Goal: Task Accomplishment & Management: Complete application form

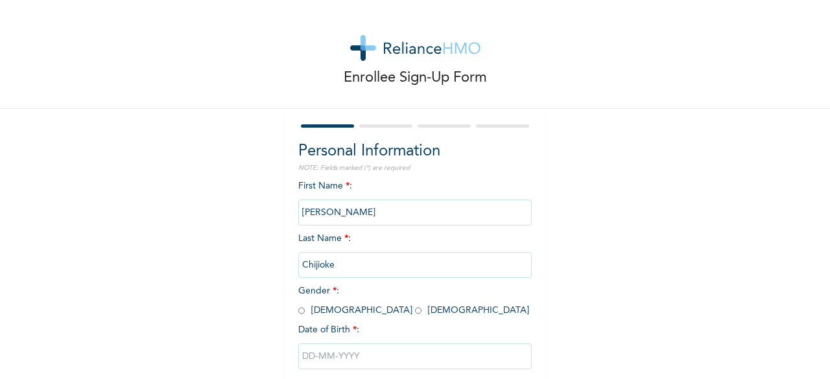
scroll to position [3, 0]
click at [376, 125] on div at bounding box center [385, 126] width 53 height 3
click at [298, 311] on input "radio" at bounding box center [301, 311] width 6 height 12
radio input "true"
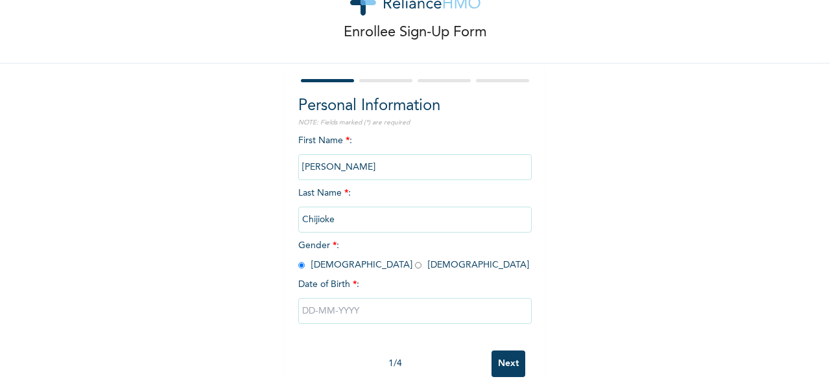
scroll to position [78, 0]
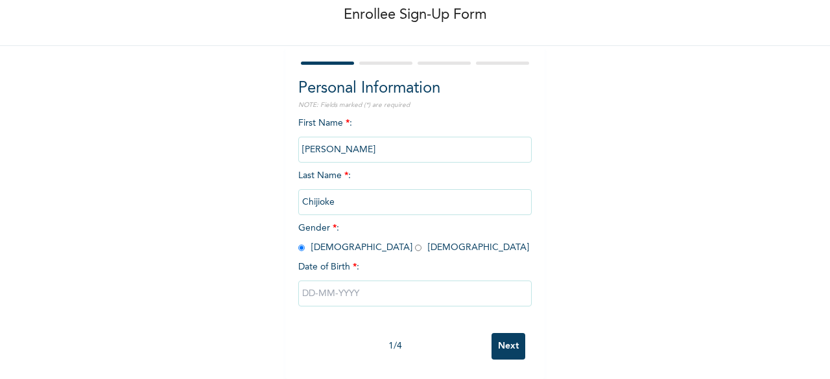
click at [363, 282] on input "text" at bounding box center [414, 294] width 233 height 26
select select "8"
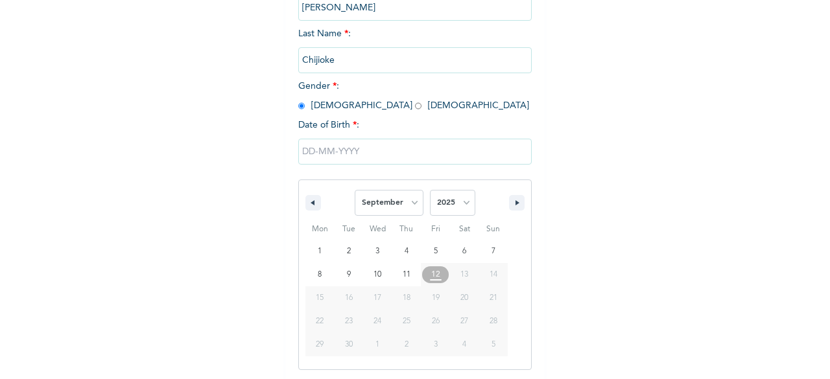
scroll to position [211, 0]
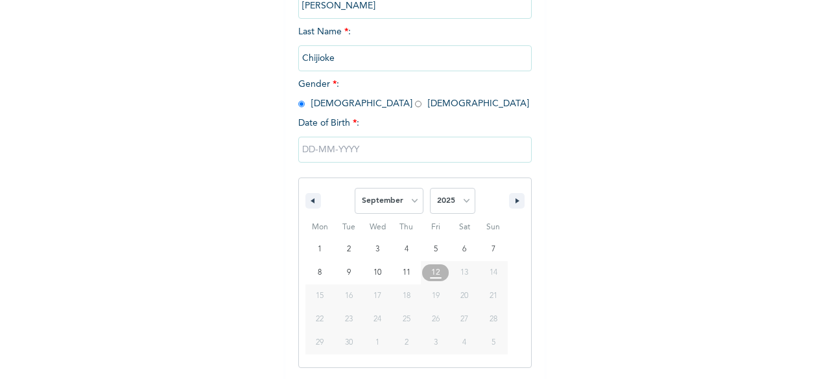
click at [316, 302] on span "15" at bounding box center [320, 296] width 8 height 23
click at [312, 151] on input "text" at bounding box center [414, 150] width 233 height 26
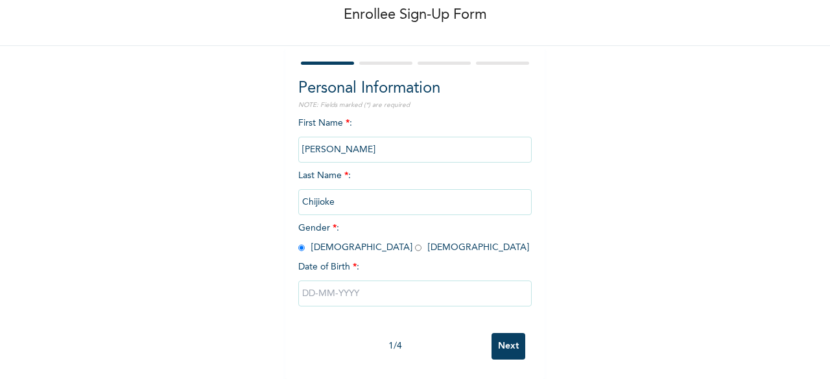
click at [313, 283] on input "text" at bounding box center [414, 294] width 233 height 26
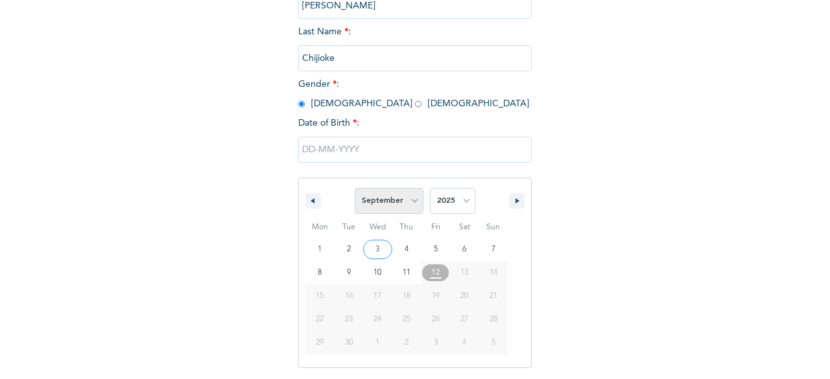
click at [409, 202] on select "January February March April May June July August September October November De…" at bounding box center [389, 201] width 69 height 26
select select "4"
click at [355, 189] on select "January February March April May June July August September October November De…" at bounding box center [389, 201] width 69 height 26
click at [461, 204] on select "2025 2024 2023 2022 2021 2020 2019 2018 2017 2016 2015 2014 2013 2012 2011 2010…" at bounding box center [452, 201] width 45 height 26
select select "1980"
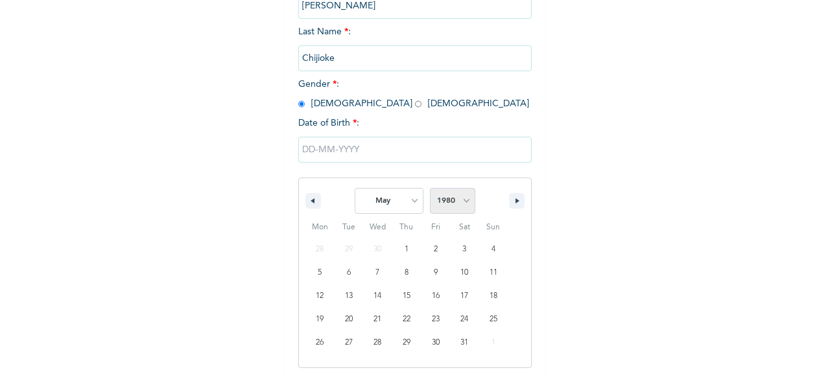
click at [430, 189] on select "2025 2024 2023 2022 2021 2020 2019 2018 2017 2016 2015 2014 2013 2012 2011 2010…" at bounding box center [452, 201] width 45 height 26
type input "[DATE]"
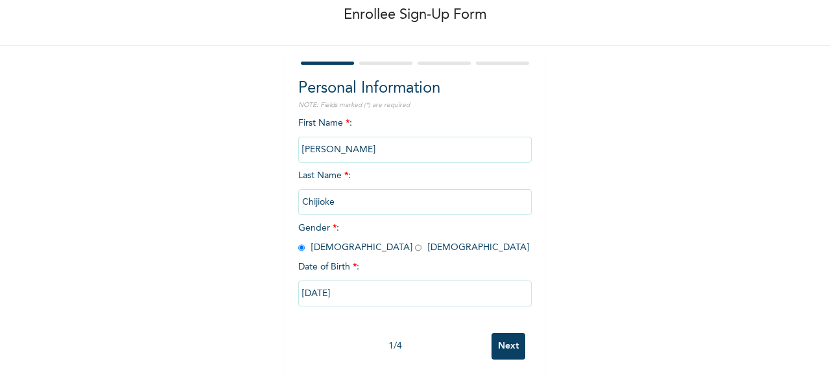
click at [438, 138] on input "[PERSON_NAME]" at bounding box center [414, 150] width 233 height 26
click at [441, 137] on input "[PERSON_NAME]" at bounding box center [414, 150] width 233 height 26
click at [423, 137] on input "[PERSON_NAME]" at bounding box center [414, 150] width 233 height 26
click at [444, 138] on input "[PERSON_NAME]" at bounding box center [414, 150] width 233 height 26
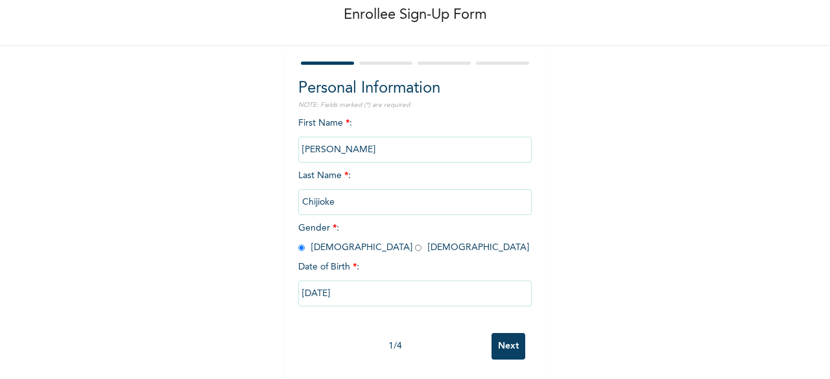
click at [514, 339] on input "Next" at bounding box center [509, 346] width 34 height 27
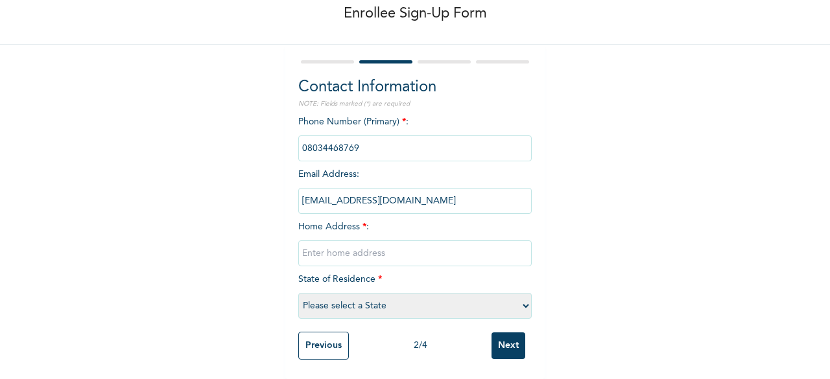
click at [387, 248] on input "text" at bounding box center [414, 254] width 233 height 26
type input "No. [GEOGRAPHIC_DATA] by [GEOGRAPHIC_DATA]."
click at [522, 296] on select "Please select a State [PERSON_NAME] (FCT) [PERSON_NAME] Ibom [GEOGRAPHIC_DATA] …" at bounding box center [414, 306] width 233 height 26
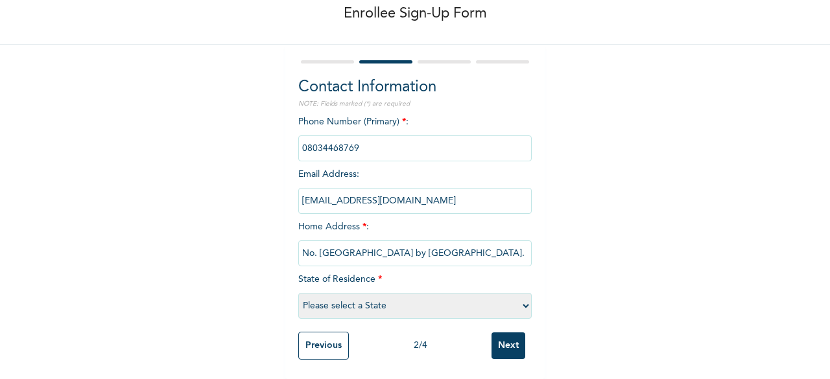
select select "33"
click at [298, 293] on select "Please select a State [PERSON_NAME] (FCT) [PERSON_NAME] Ibom [GEOGRAPHIC_DATA] …" at bounding box center [414, 306] width 233 height 26
click at [511, 344] on input "Next" at bounding box center [509, 346] width 34 height 27
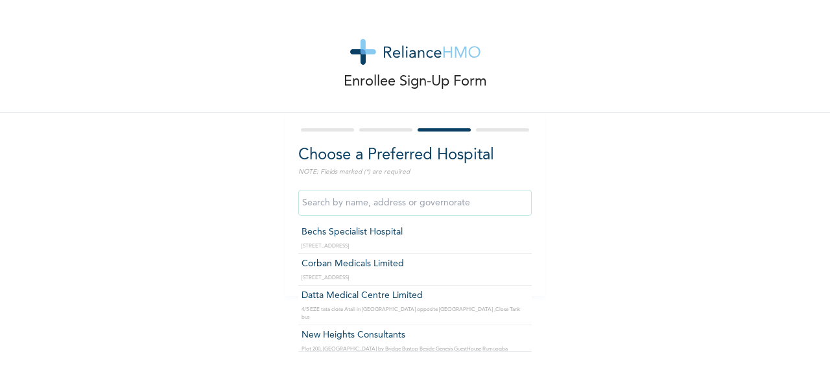
click at [381, 206] on input "text" at bounding box center [414, 203] width 233 height 26
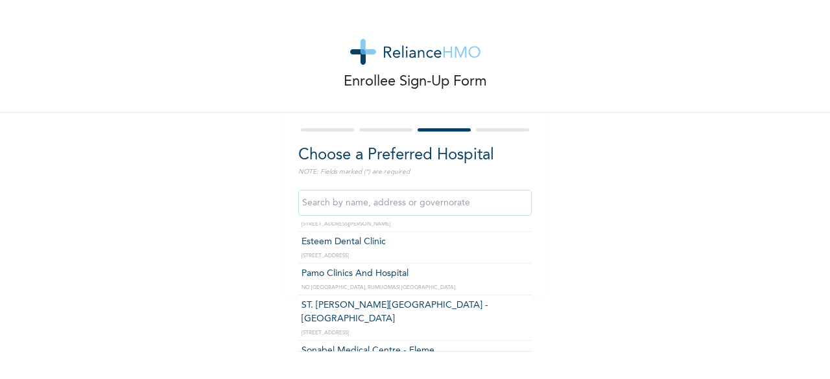
scroll to position [233, 0]
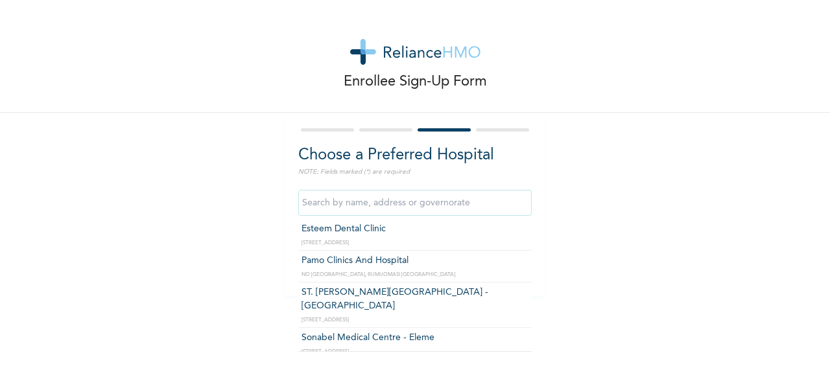
type input "Pamo Clinics And Hospital"
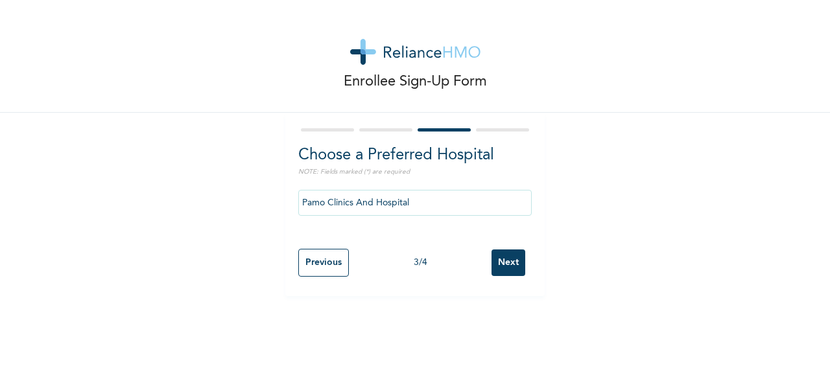
click at [503, 267] on input "Next" at bounding box center [509, 263] width 34 height 27
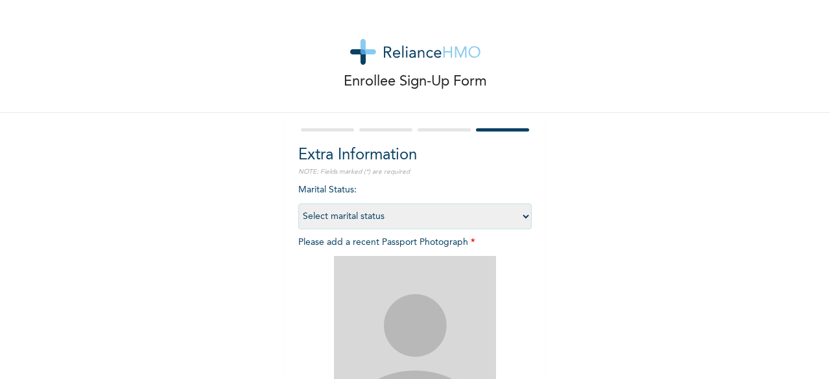
click at [521, 218] on select "Select marital status [DEMOGRAPHIC_DATA] Married [DEMOGRAPHIC_DATA] Widow/[DEMO…" at bounding box center [414, 217] width 233 height 26
select select "2"
click at [298, 204] on select "Select marital status [DEMOGRAPHIC_DATA] Married [DEMOGRAPHIC_DATA] Widow/[DEMO…" at bounding box center [414, 217] width 233 height 26
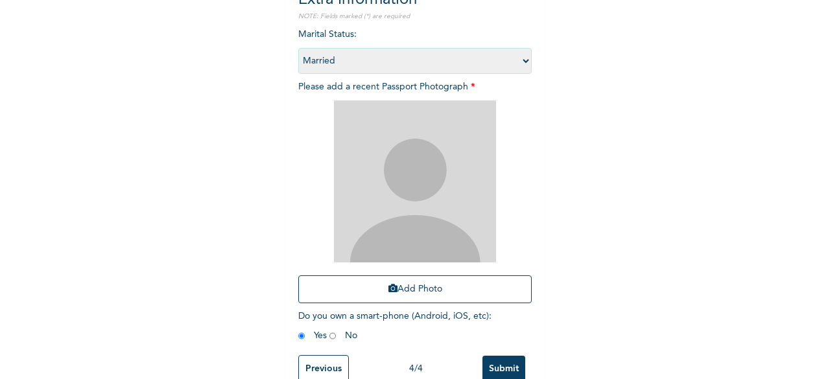
scroll to position [189, 0]
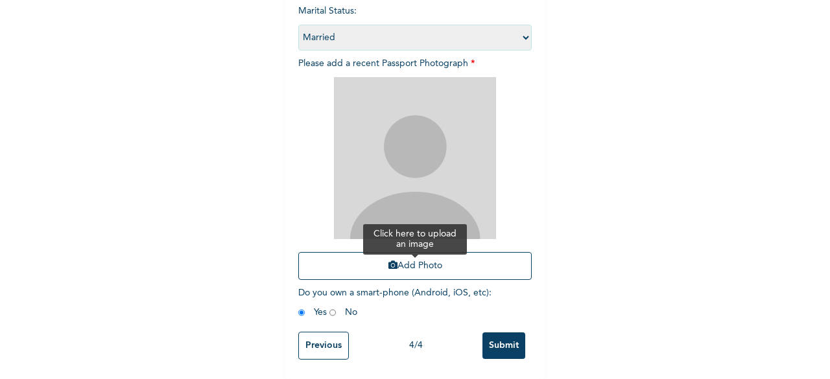
click at [388, 261] on icon "button" at bounding box center [392, 265] width 9 height 9
click at [412, 256] on button "Add Photo" at bounding box center [414, 266] width 233 height 28
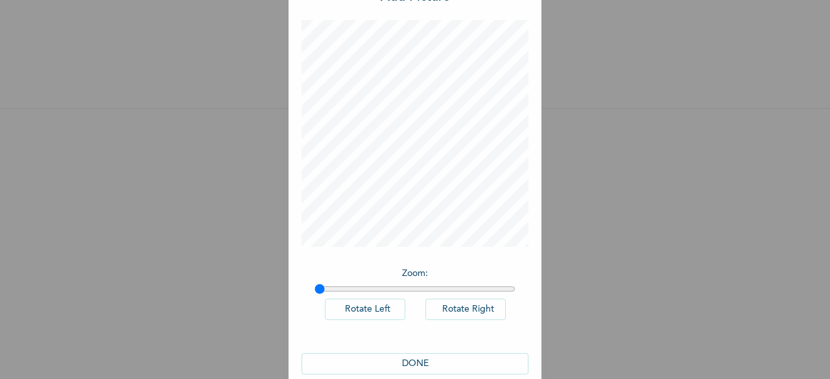
scroll to position [73, 0]
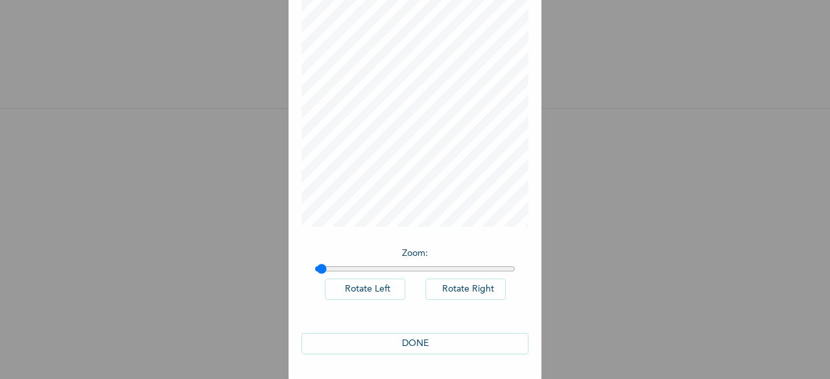
type input "1"
drag, startPoint x: 316, startPoint y: 269, endPoint x: 303, endPoint y: 272, distance: 12.6
click at [315, 272] on input "range" at bounding box center [415, 269] width 201 height 10
click at [420, 342] on button "DONE" at bounding box center [415, 343] width 227 height 21
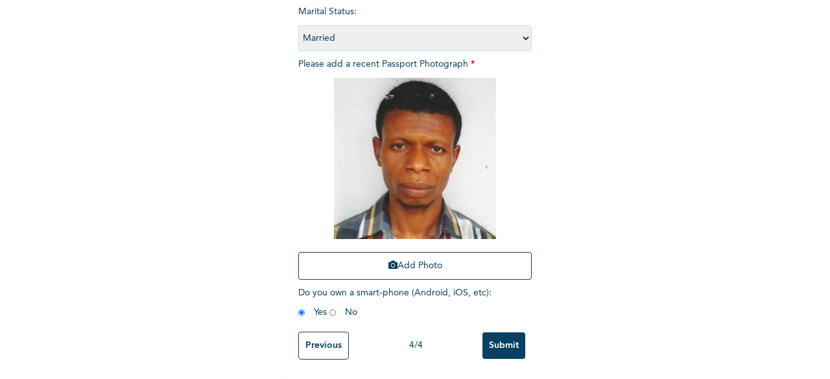
scroll to position [189, 0]
click at [508, 335] on input "Submit" at bounding box center [503, 346] width 43 height 27
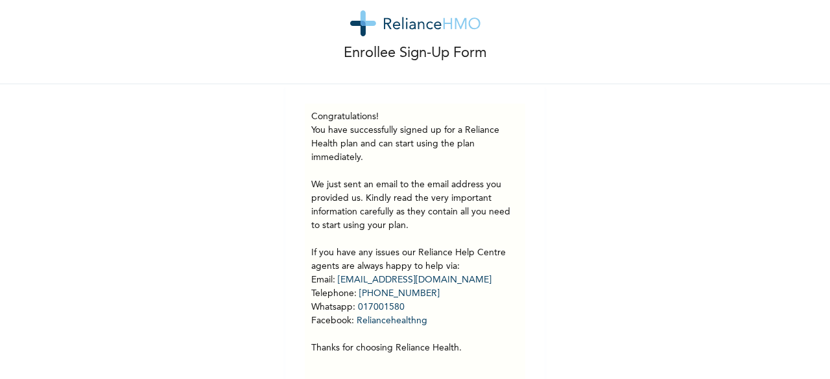
scroll to position [67, 0]
